Goal: Navigation & Orientation: Find specific page/section

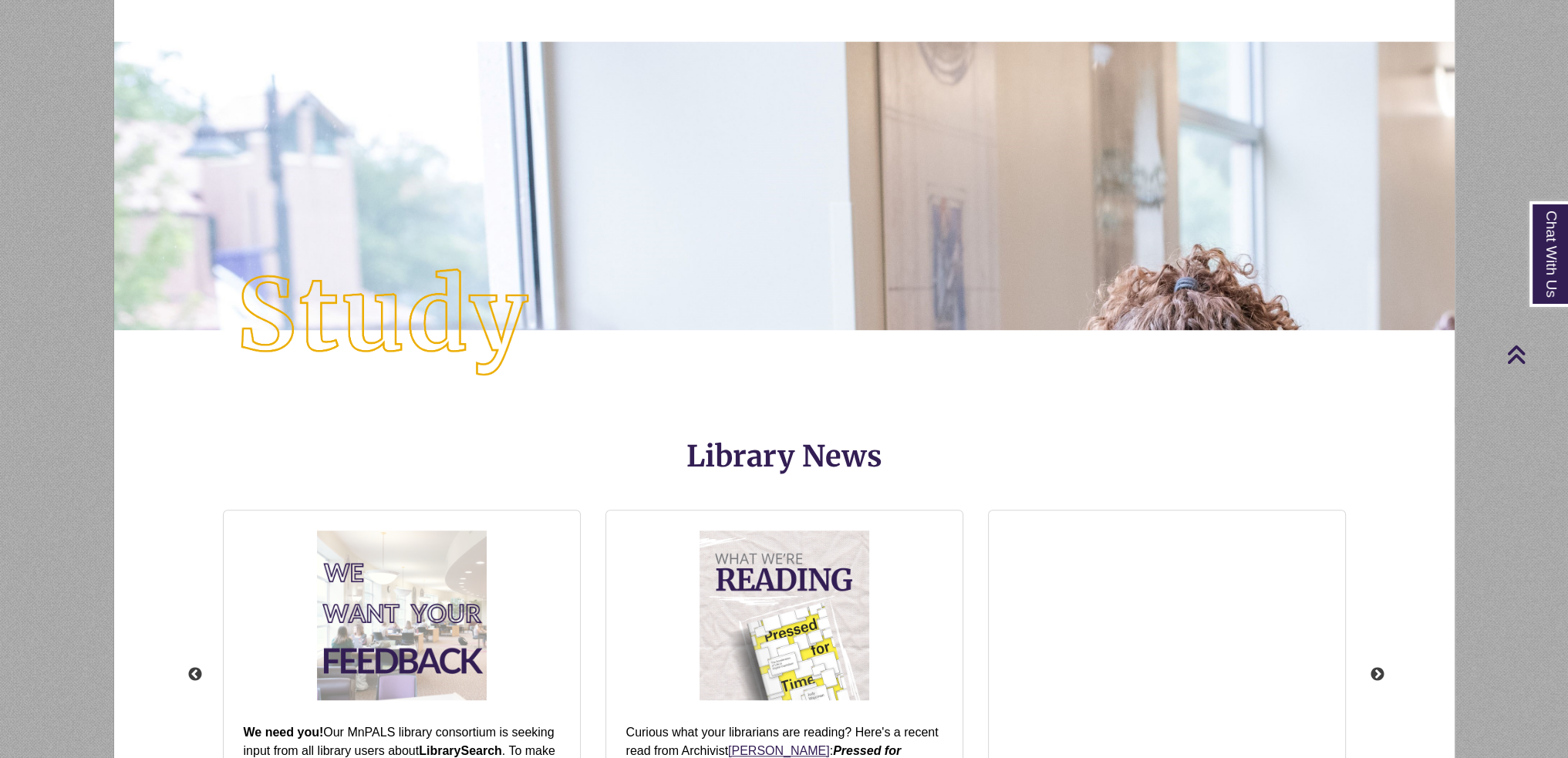
scroll to position [1773, 0]
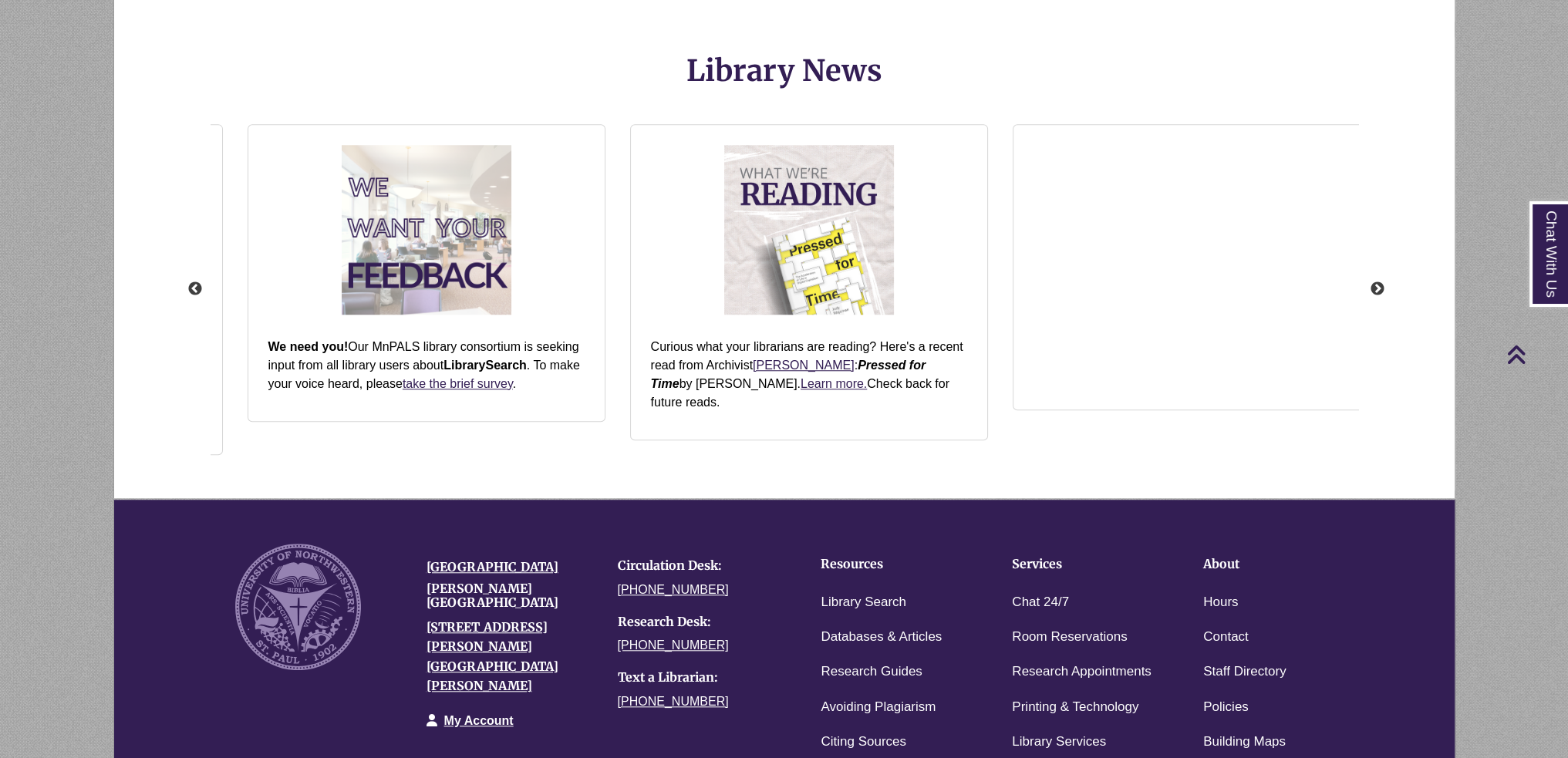
drag, startPoint x: 490, startPoint y: 390, endPoint x: 561, endPoint y: 377, distance: 72.2
click at [560, 378] on p "We need you! Our MnPALS library consortium is seeking input from all library us…" at bounding box center [427, 365] width 316 height 55
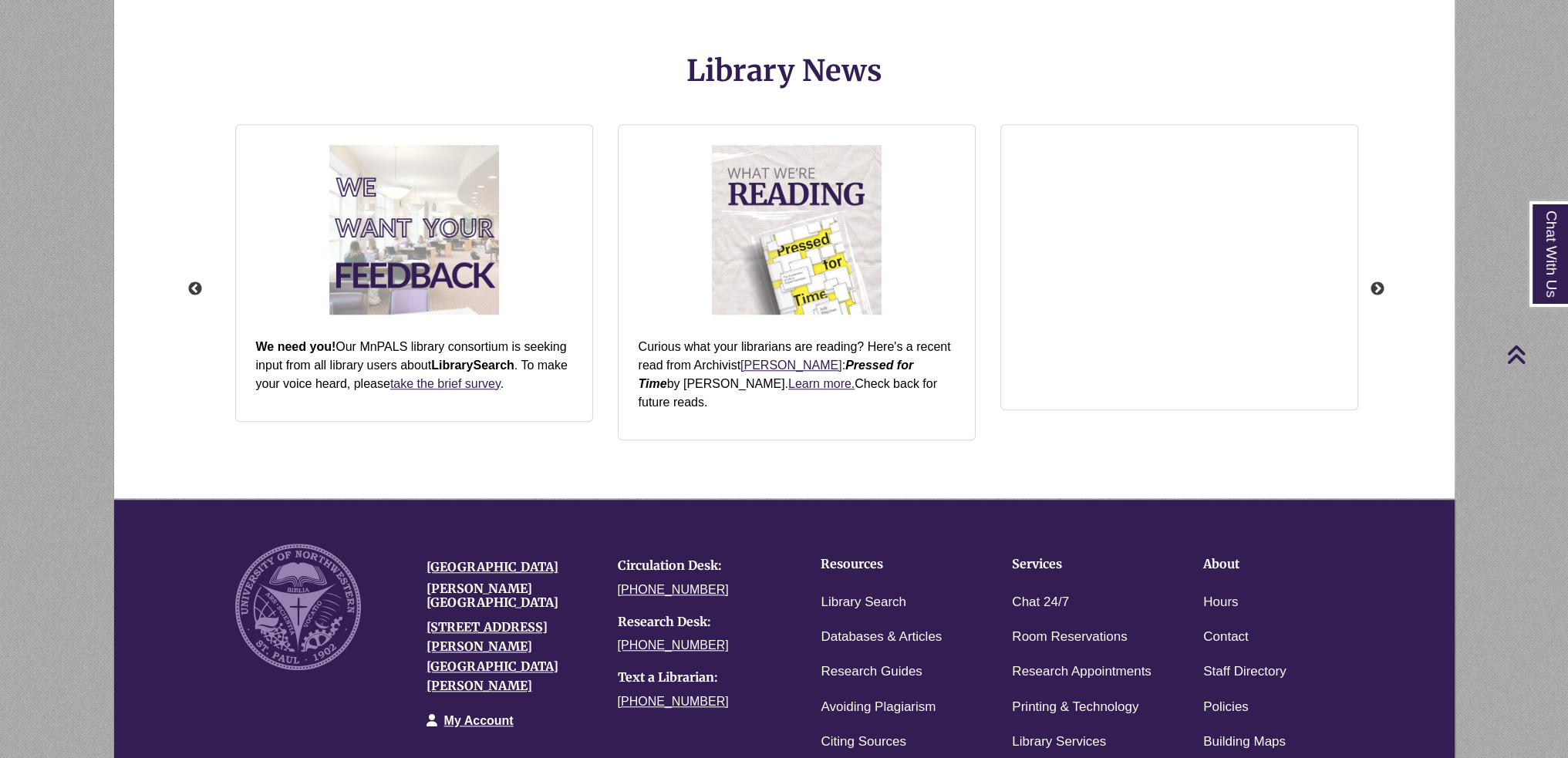
drag, startPoint x: 237, startPoint y: 342, endPoint x: 278, endPoint y: 346, distance: 41.2
click at [278, 346] on div "We need you! Our MnPALS library consortium is seeking input from all library us…" at bounding box center [415, 365] width 332 height 86
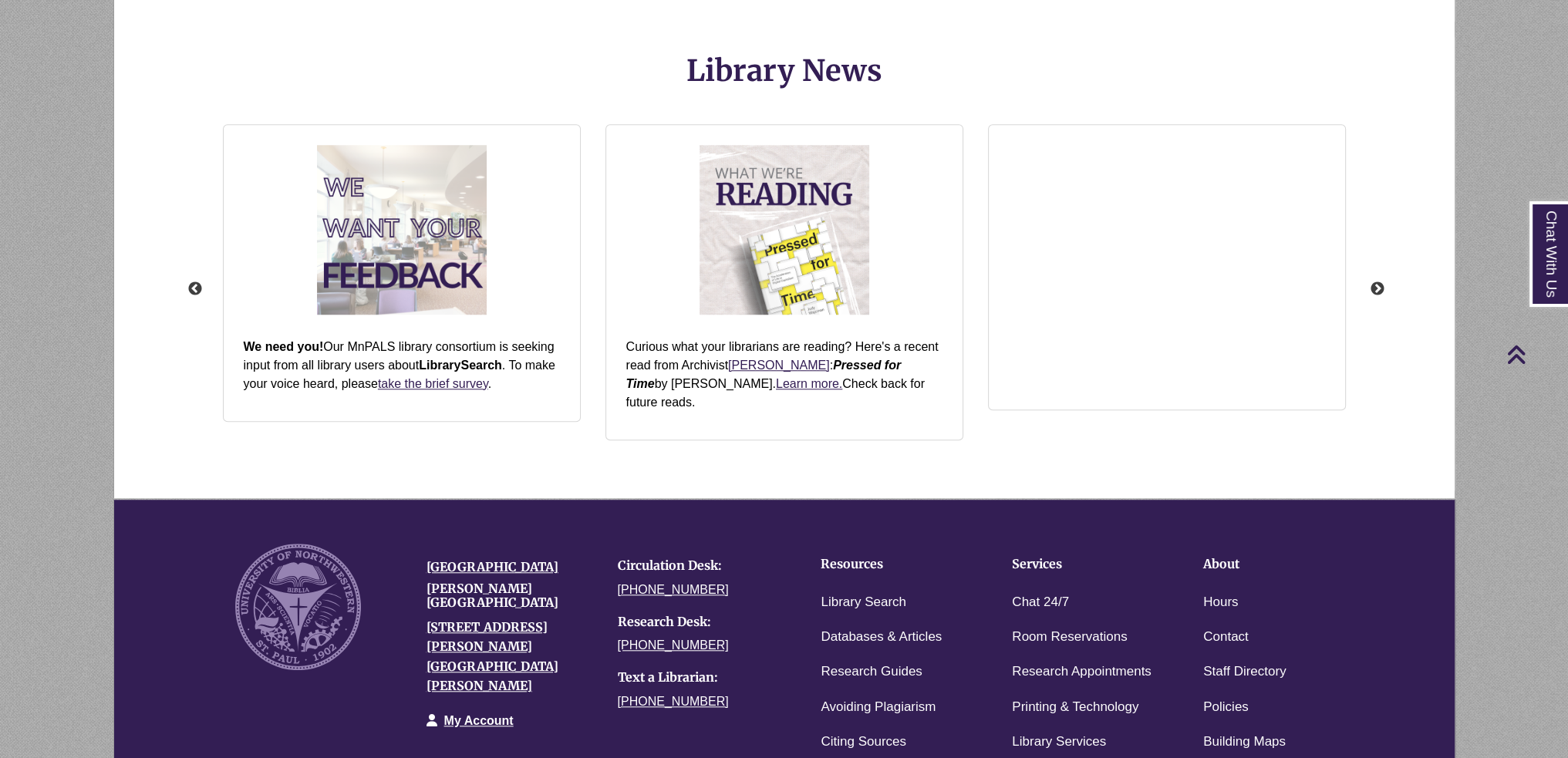
click at [319, 343] on strong "We need you!" at bounding box center [283, 346] width 80 height 13
click at [395, 218] on img "slideshow" at bounding box center [401, 229] width 185 height 185
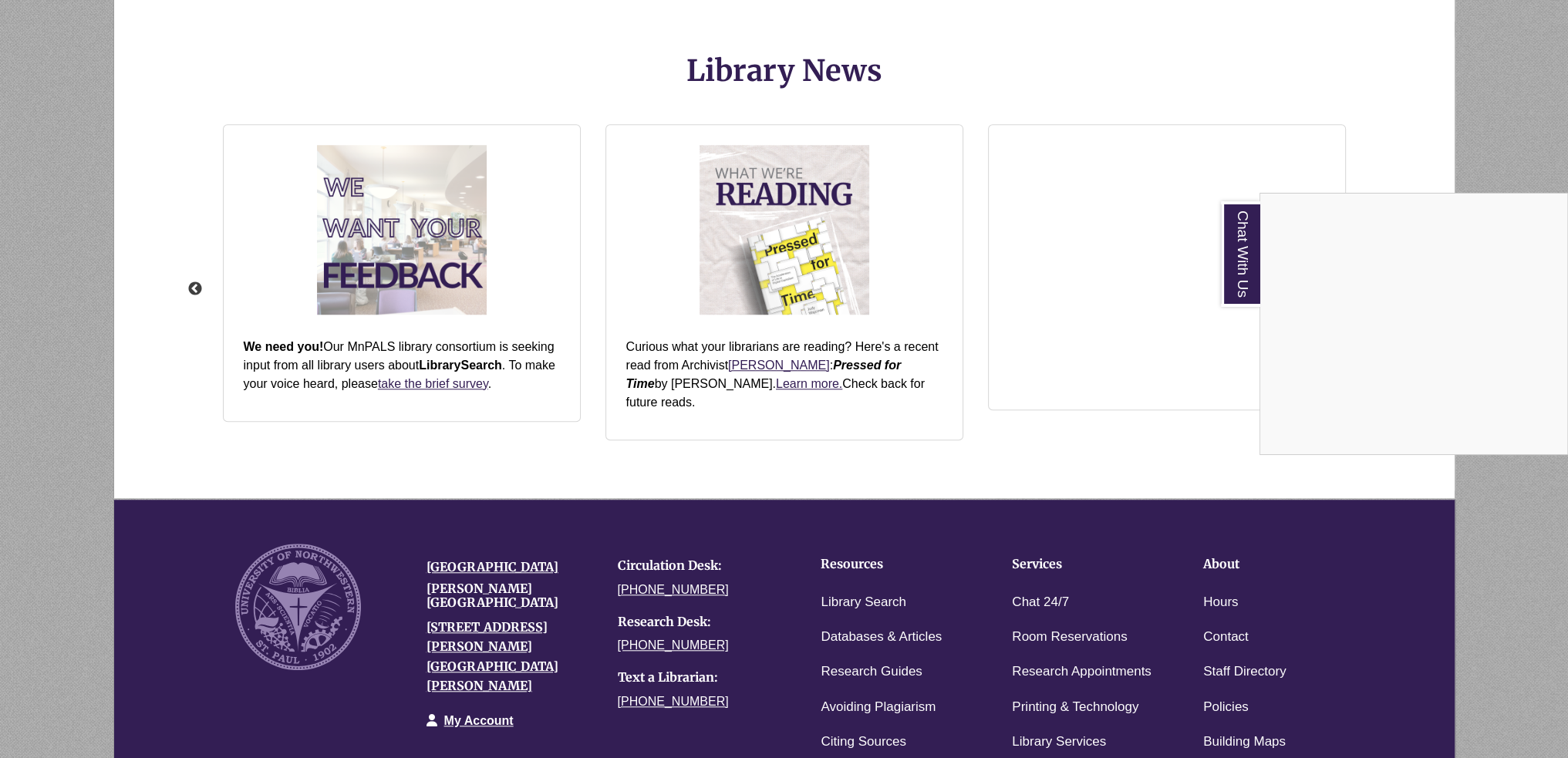
scroll to position [1989, 0]
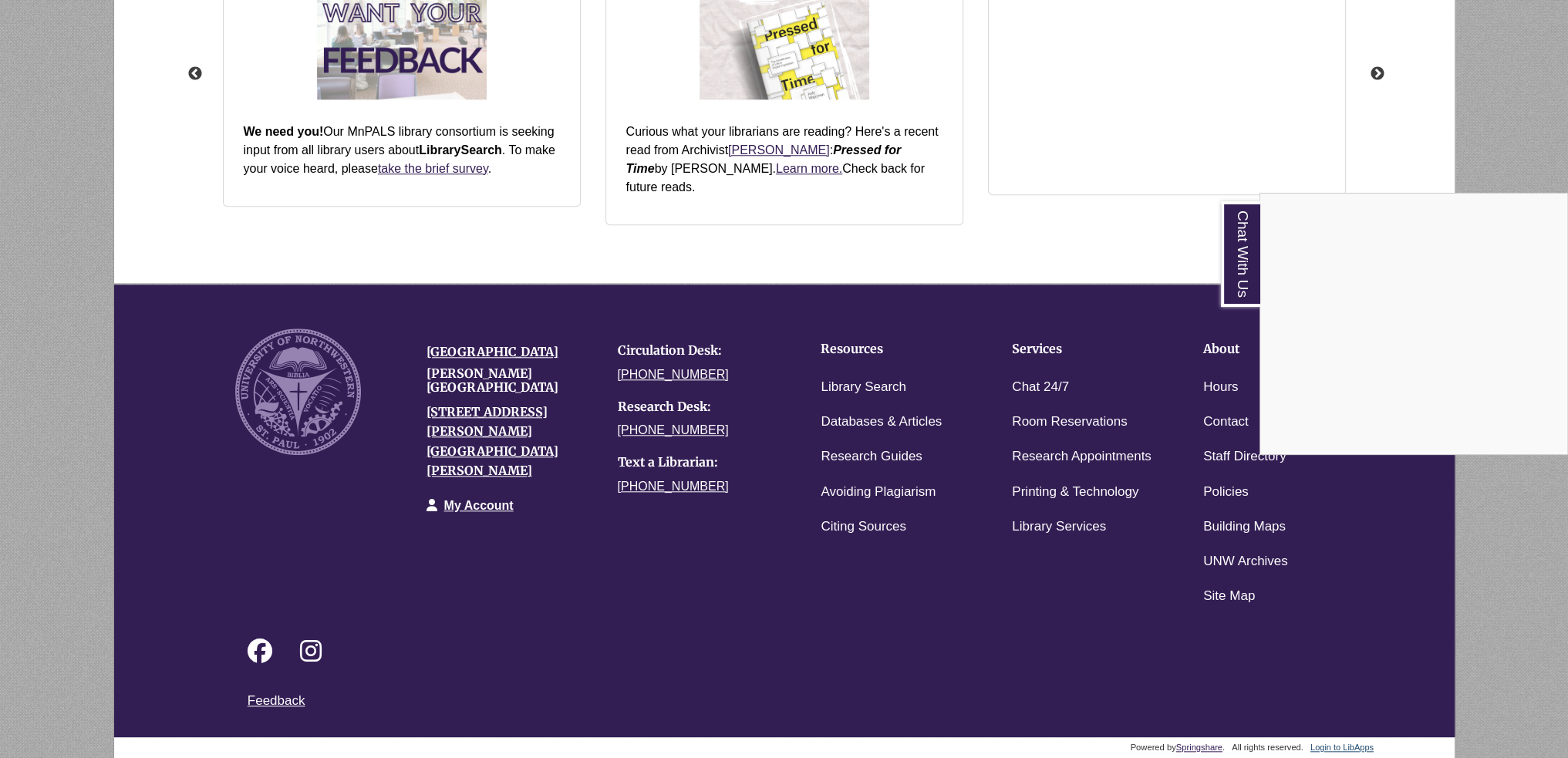
click at [1353, 581] on div "Chat With Us" at bounding box center [784, 379] width 1568 height 758
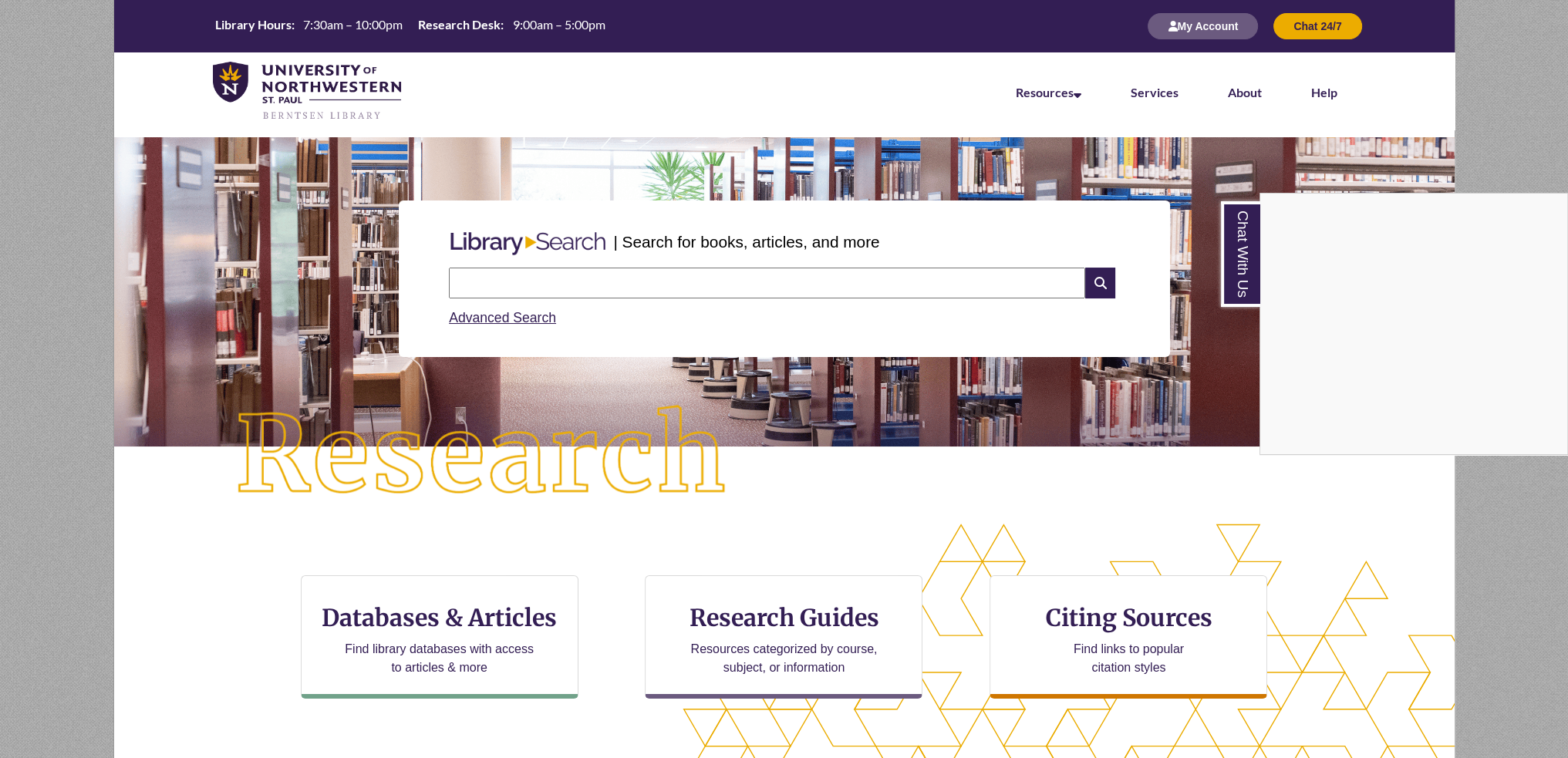
click at [639, 570] on div "Chat With Us" at bounding box center [784, 379] width 1568 height 758
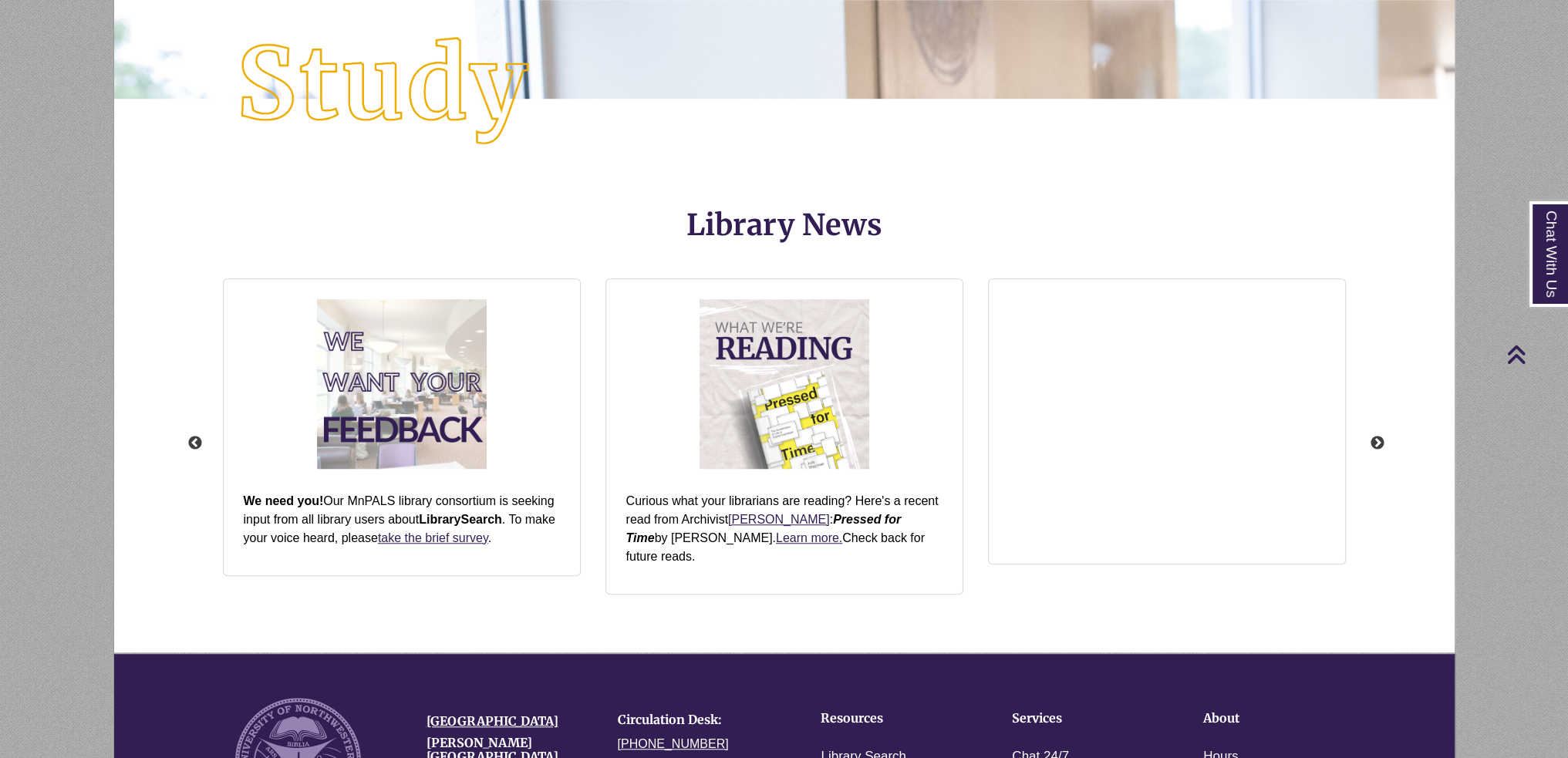
scroll to position [1928, 0]
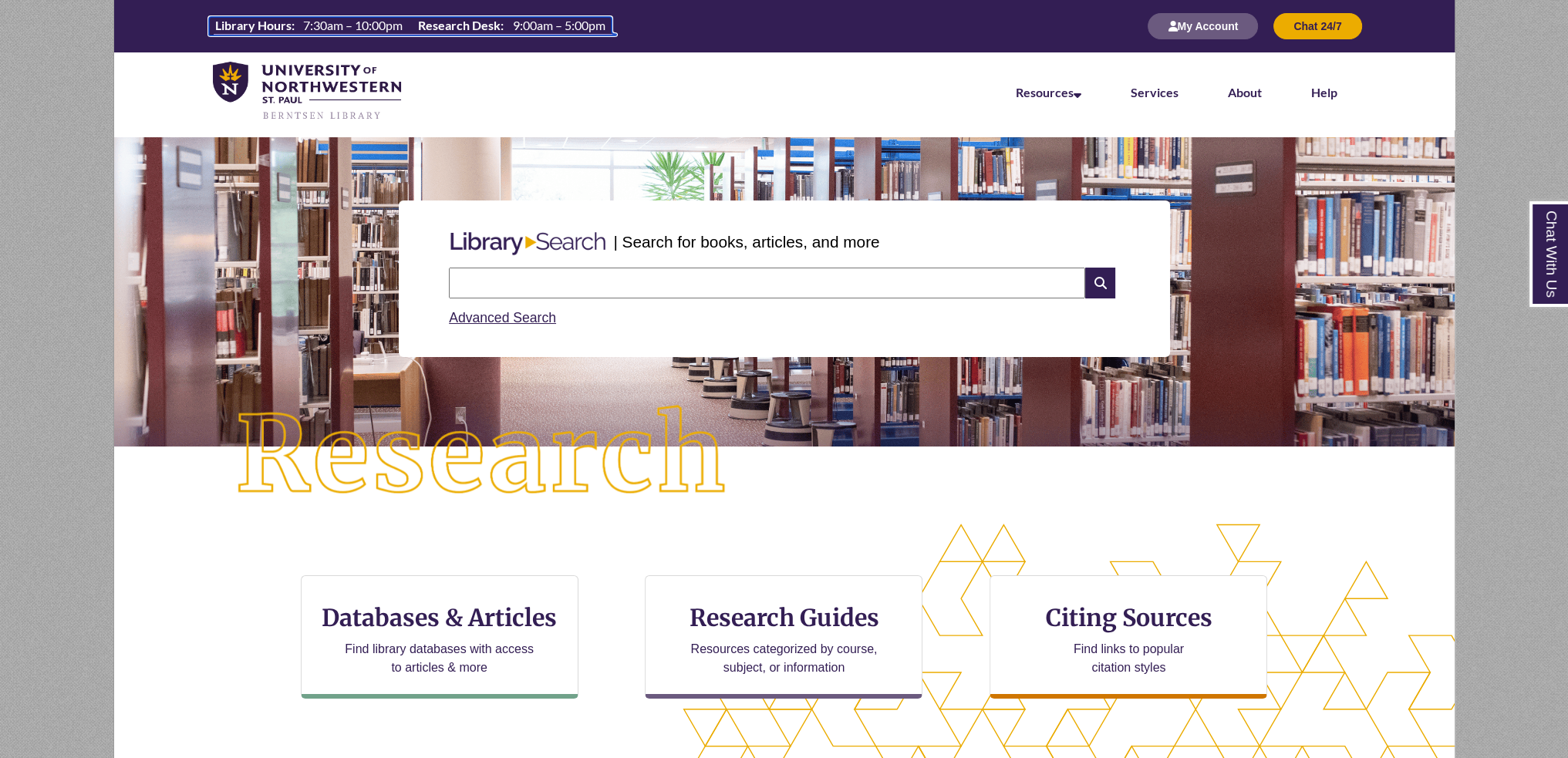
click at [401, 30] on span "7:30am – 10:00pm" at bounding box center [352, 25] width 99 height 15
click at [538, 709] on div "CTA Buttons Databases & Articles Find library databases with access to articles…" at bounding box center [784, 649] width 1071 height 148
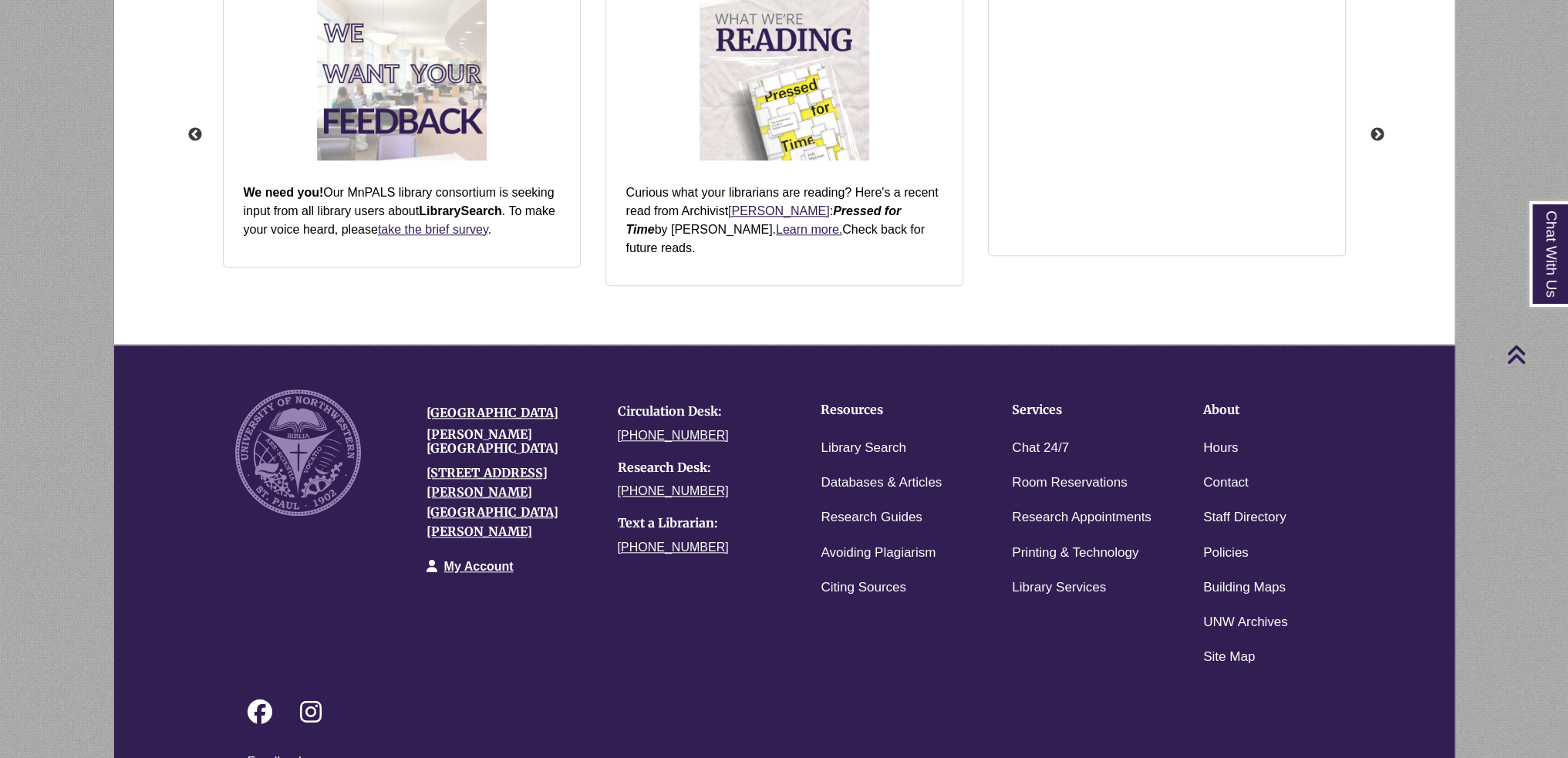
scroll to position [1989, 0]
